Goal: Information Seeking & Learning: Learn about a topic

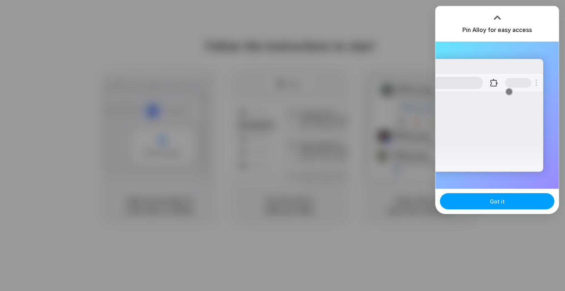
click at [501, 201] on span "Got it" at bounding box center [497, 202] width 15 height 8
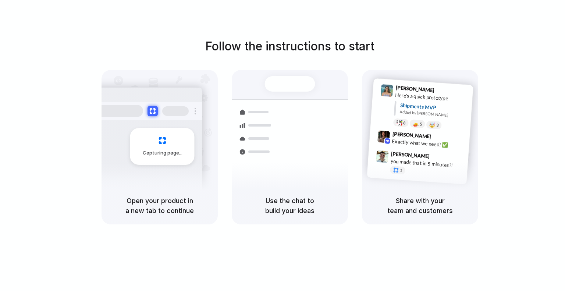
click at [471, 108] on div "[PERSON_NAME] 9:41 AM Here's a quick prototype Shipments MVP Added by [PERSON_N…" at bounding box center [421, 107] width 103 height 53
